Goal: Task Accomplishment & Management: Manage account settings

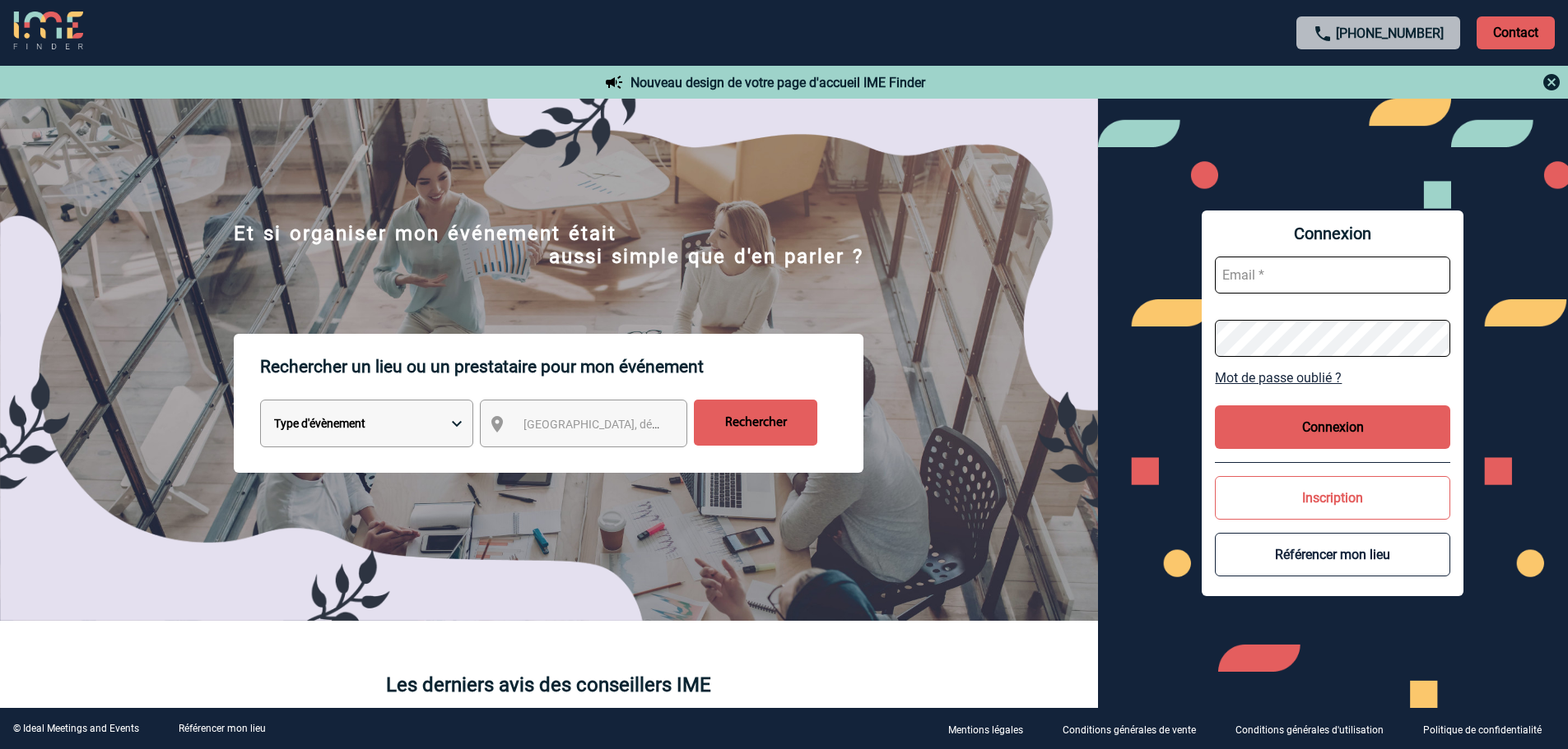
type input "[EMAIL_ADDRESS][DOMAIN_NAME]"
drag, startPoint x: 1308, startPoint y: 420, endPoint x: 1275, endPoint y: 403, distance: 37.1
click at [1304, 420] on button "Connexion" at bounding box center [1332, 427] width 236 height 44
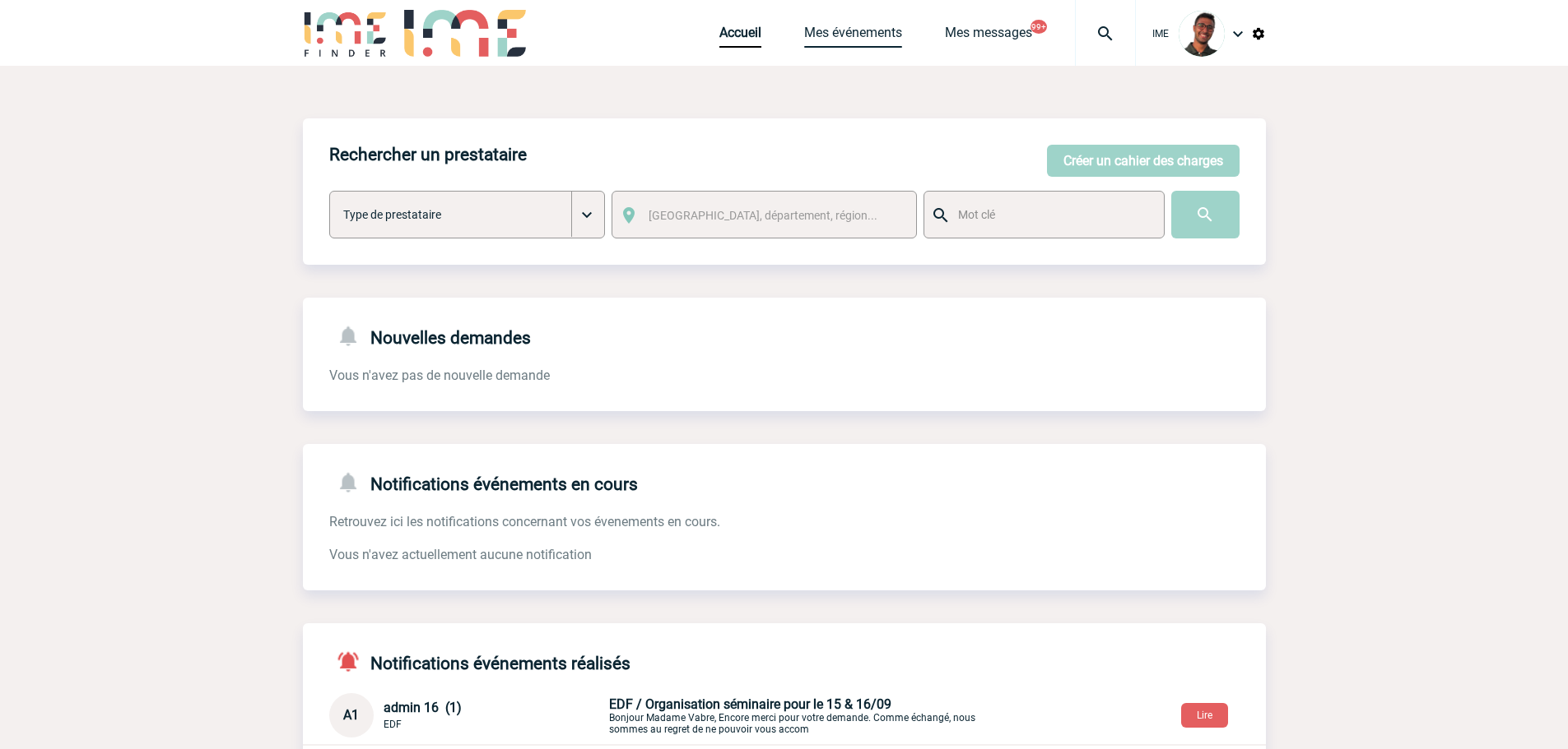
click at [867, 34] on link "Mes événements" at bounding box center [853, 36] width 98 height 23
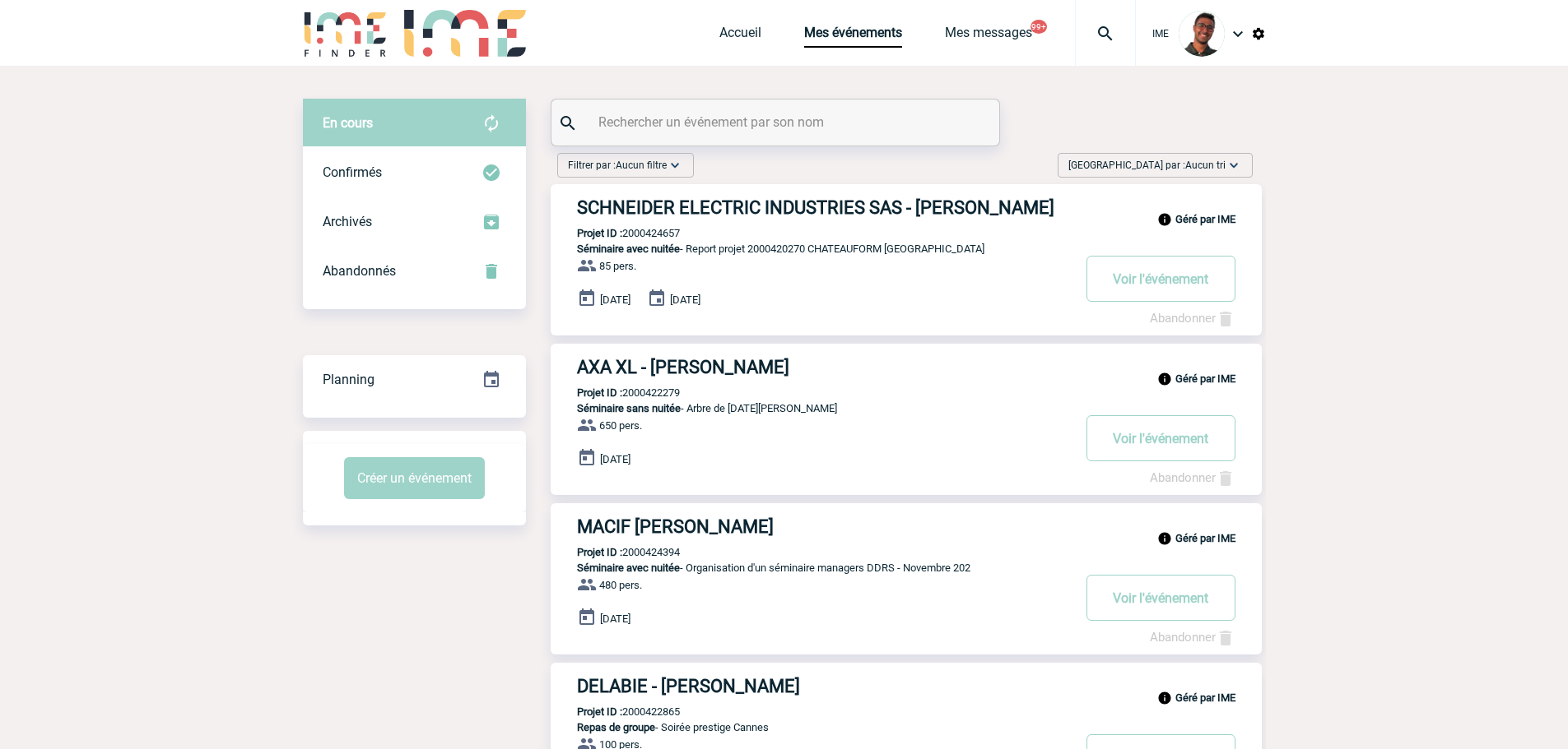
click at [1159, 159] on span "Trier par : Aucun tri" at bounding box center [1147, 165] width 157 height 16
click at [1186, 279] on div "Date demande" at bounding box center [1182, 289] width 140 height 25
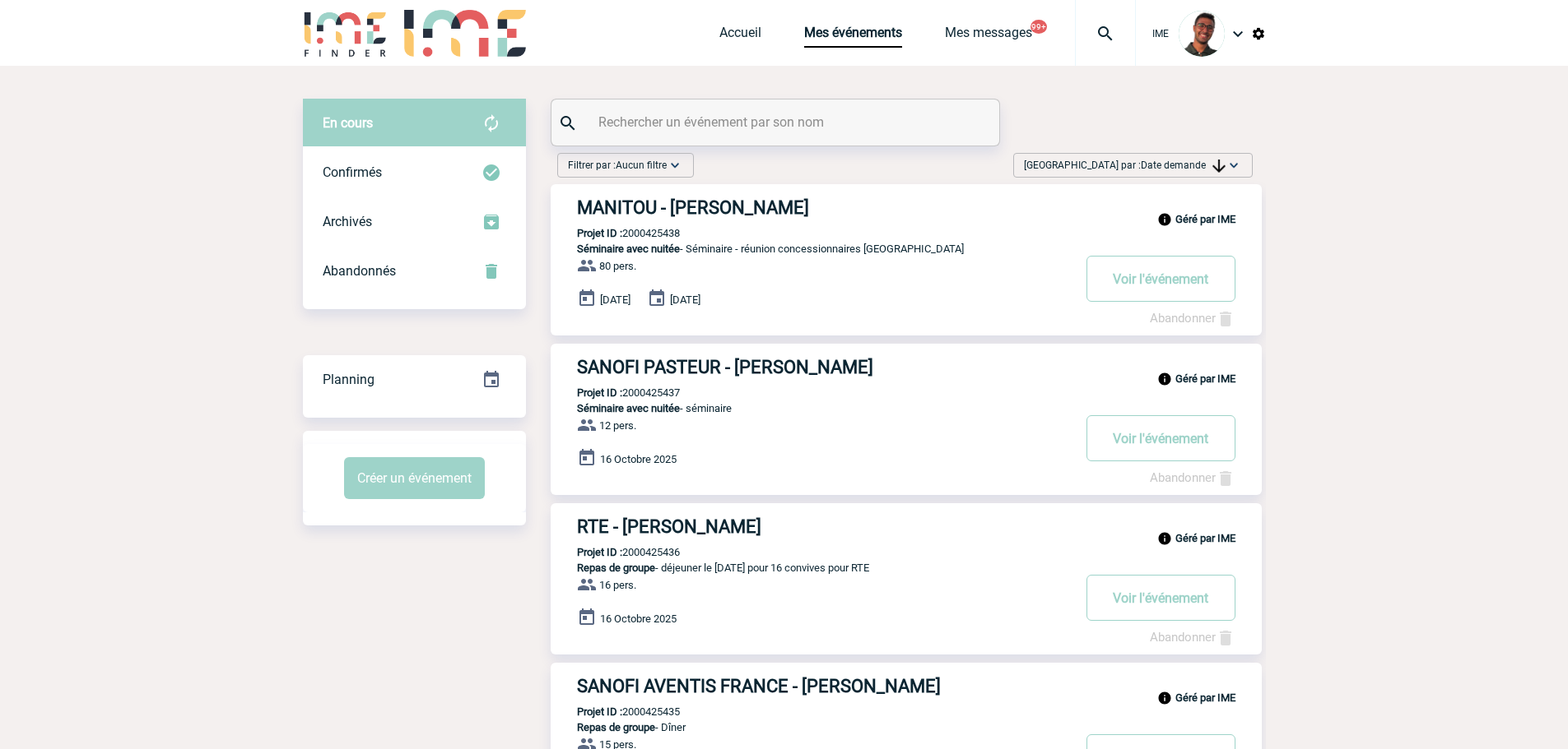
click at [831, 168] on div "Filtrer par : Aucun filtre Aucun filtre Prise de brief Recherche & Sélection Pr…" at bounding box center [904, 169] width 708 height 32
click at [1105, 39] on img at bounding box center [1105, 34] width 59 height 20
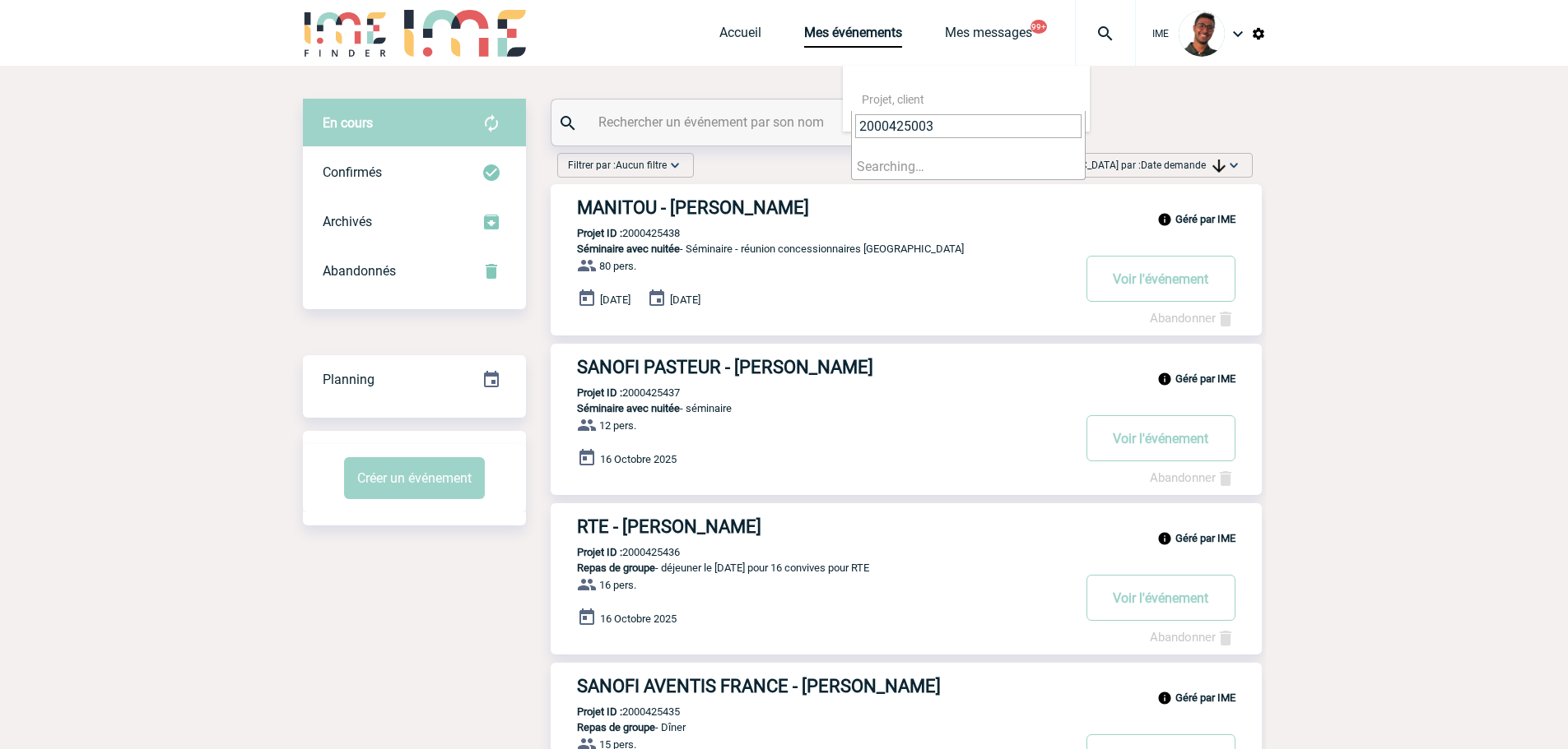
type input "2000425003"
click at [911, 167] on li "Searching…" at bounding box center [968, 167] width 233 height 26
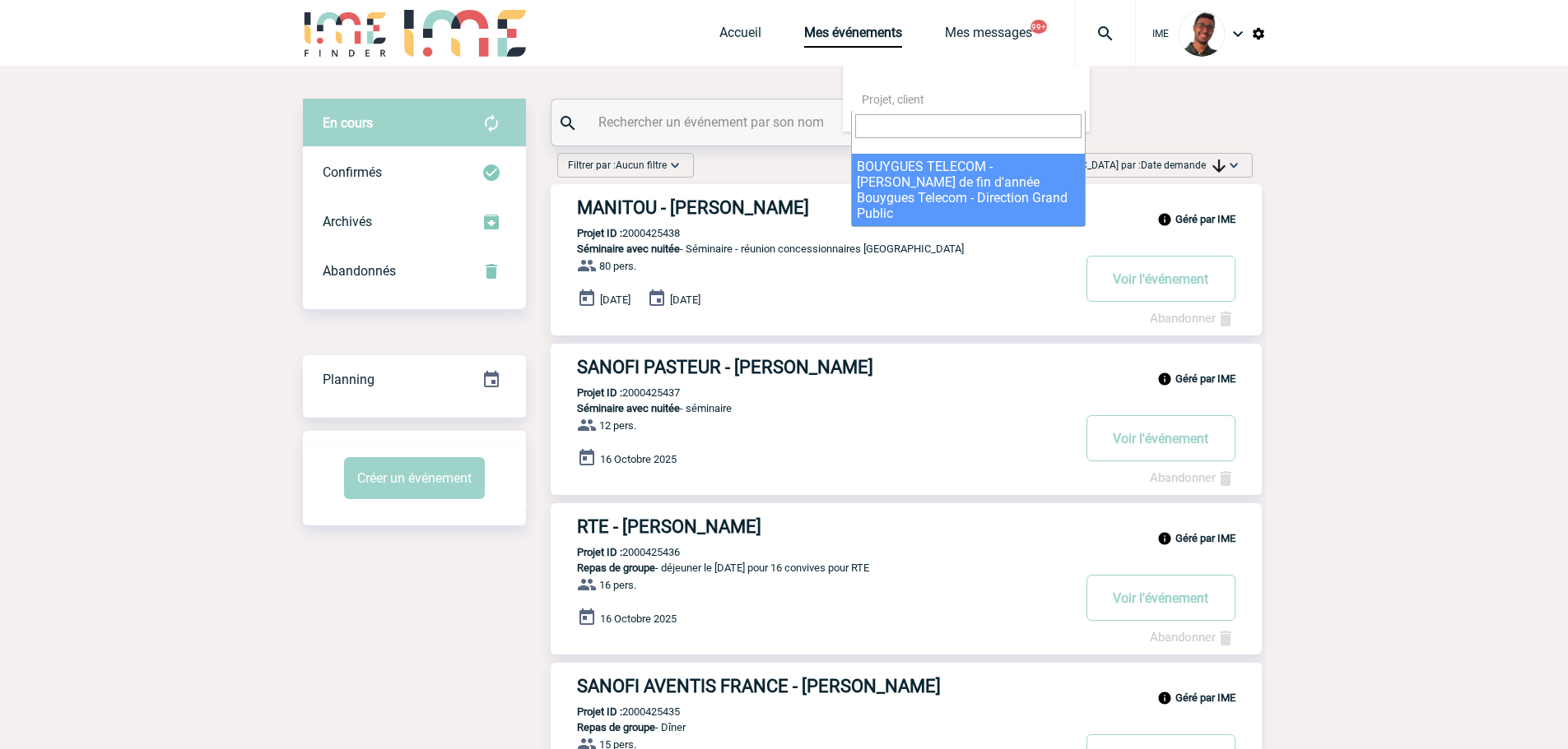
select select "24504"
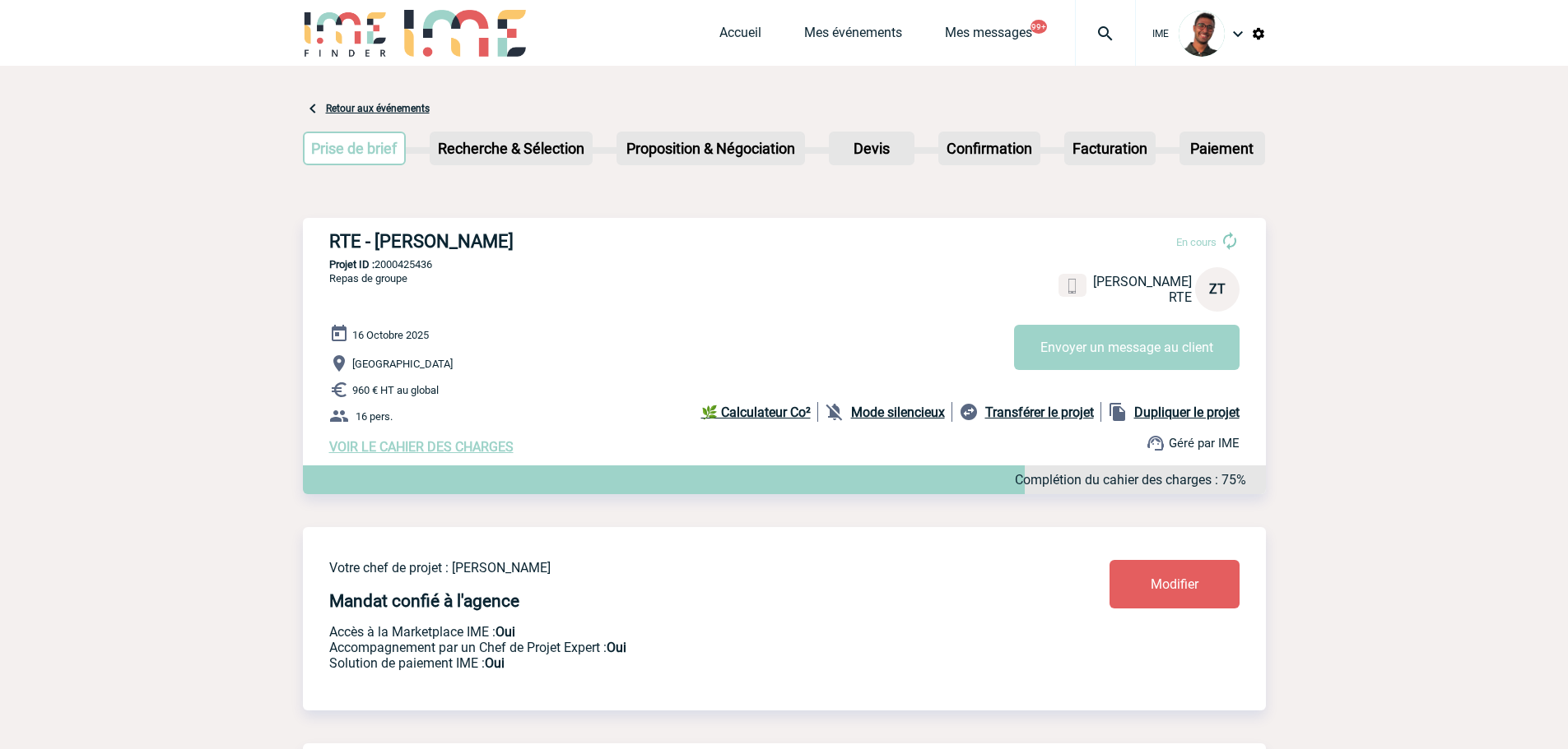
click at [413, 271] on p "Projet ID : 2000425436" at bounding box center [784, 264] width 963 height 12
copy p "2000425436"
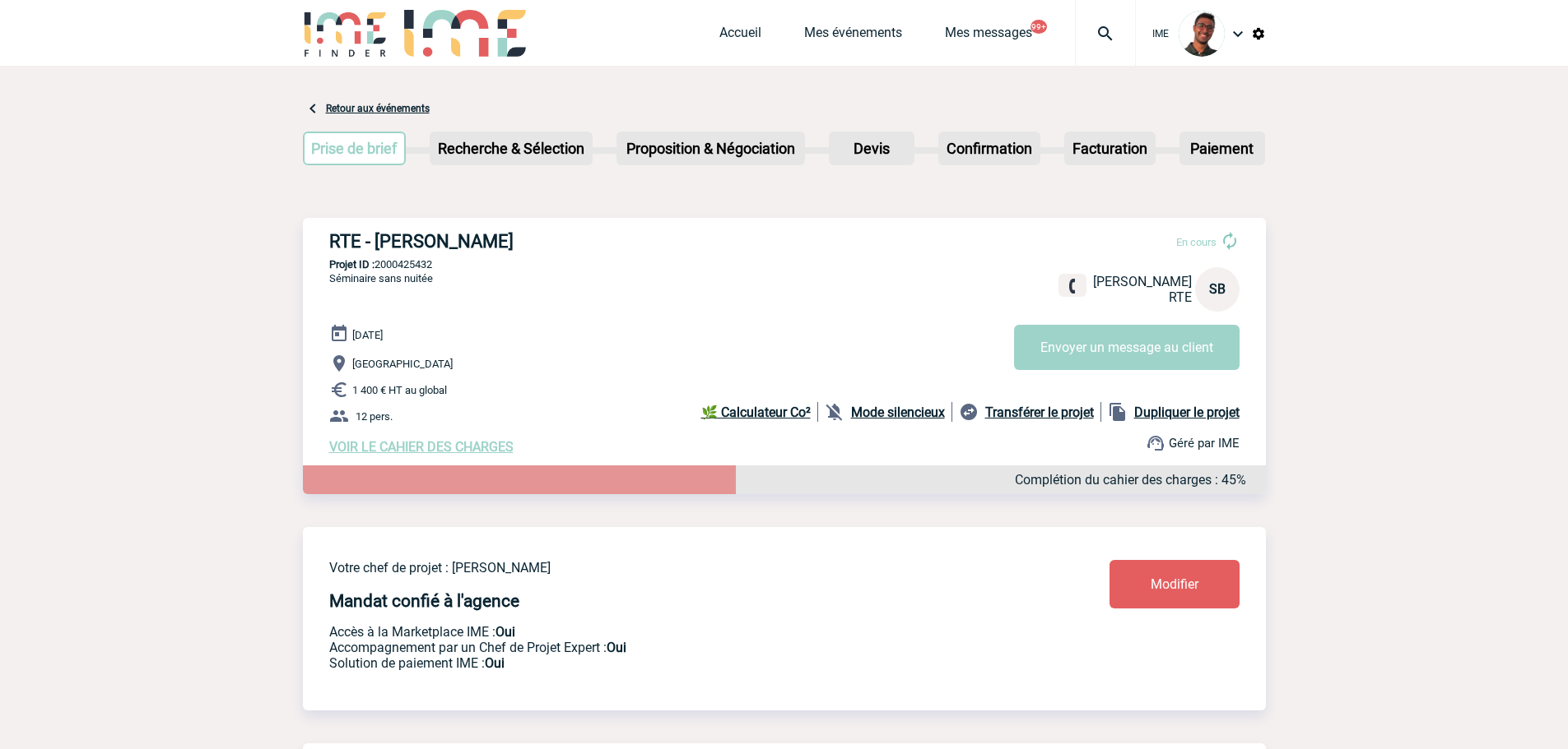
click at [426, 265] on p "Projet ID : 2000425432" at bounding box center [784, 264] width 963 height 12
copy p "2000425432"
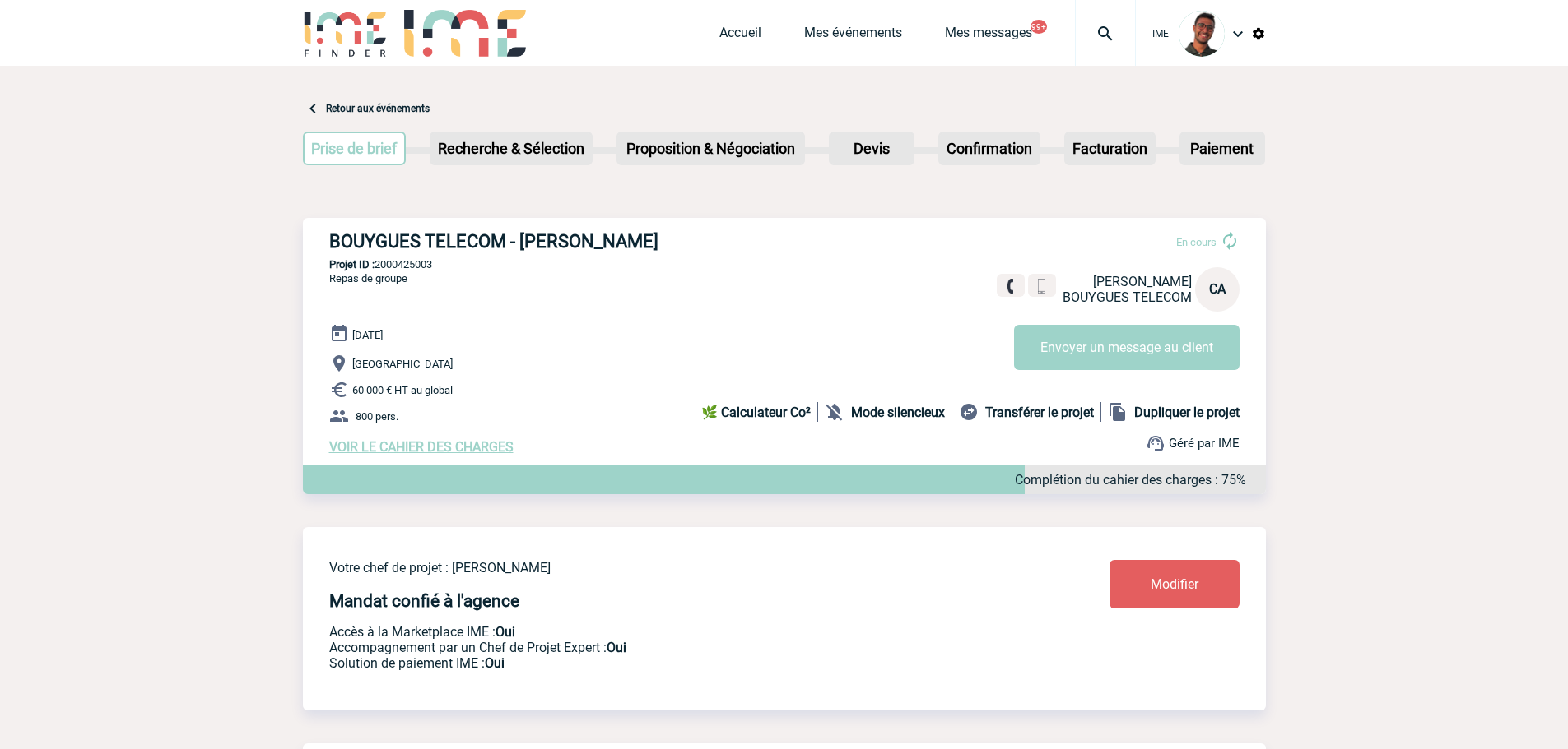
click at [1061, 50] on div "Accueil Mes événements Mes messages 99+ Projet, client Projet, client" at bounding box center [928, 33] width 417 height 66
click at [1108, 34] on img at bounding box center [1105, 34] width 59 height 20
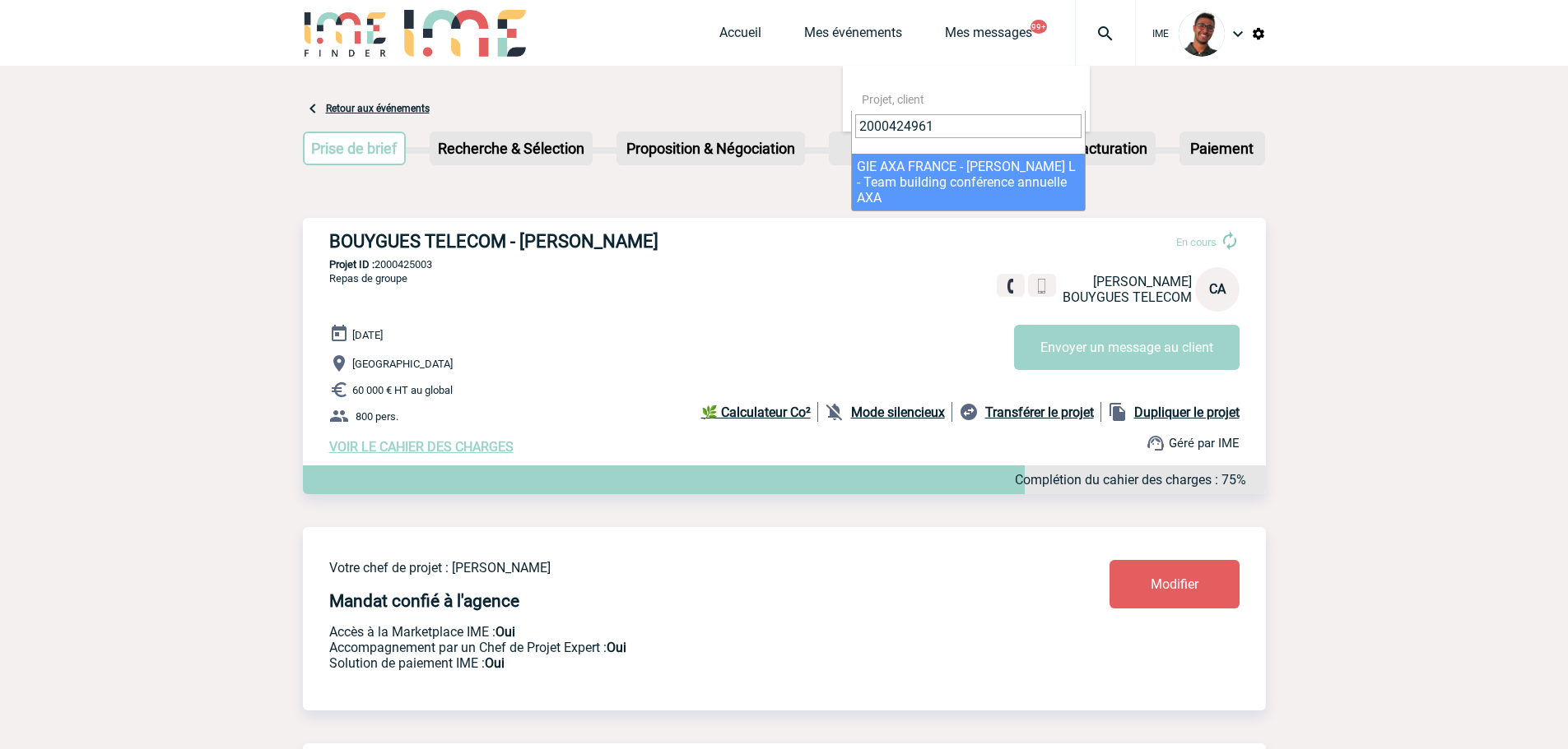
type input "2000424961"
